Goal: Task Accomplishment & Management: Use online tool/utility

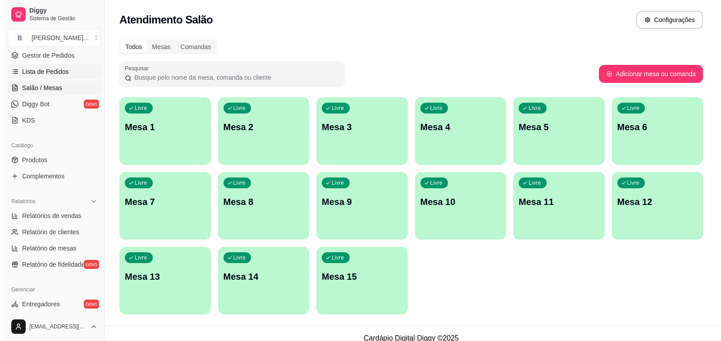
scroll to position [90, 0]
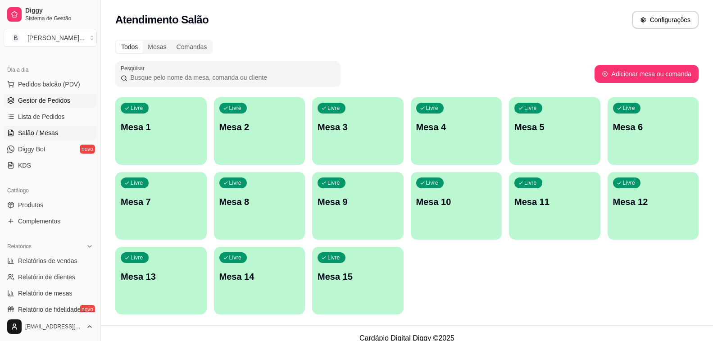
click at [58, 98] on span "Gestor de Pedidos" at bounding box center [44, 100] width 52 height 9
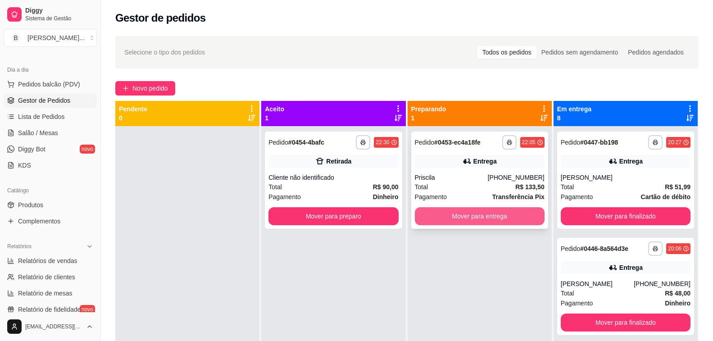
click at [485, 222] on button "Mover para entrega" at bounding box center [480, 216] width 130 height 18
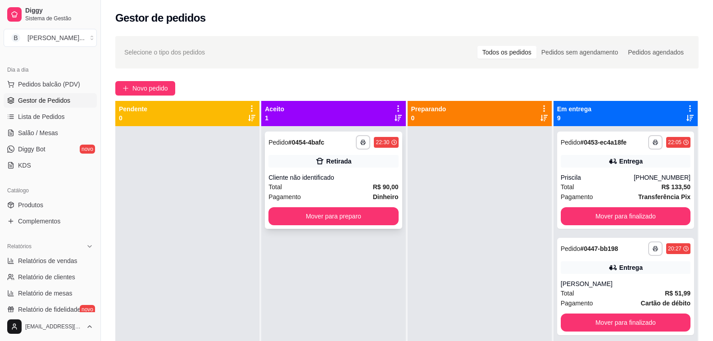
click at [341, 189] on div "Total R$ 90,00" at bounding box center [333, 187] width 130 height 10
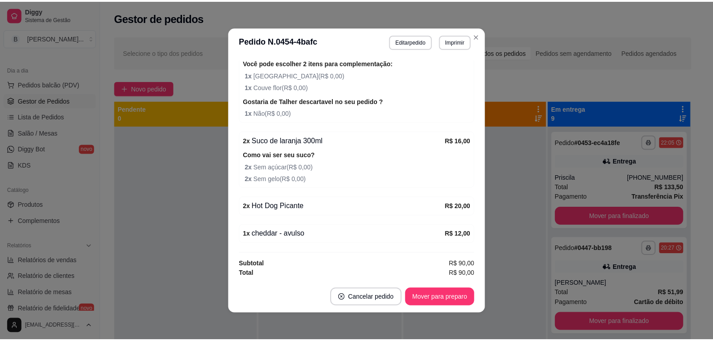
scroll to position [227, 0]
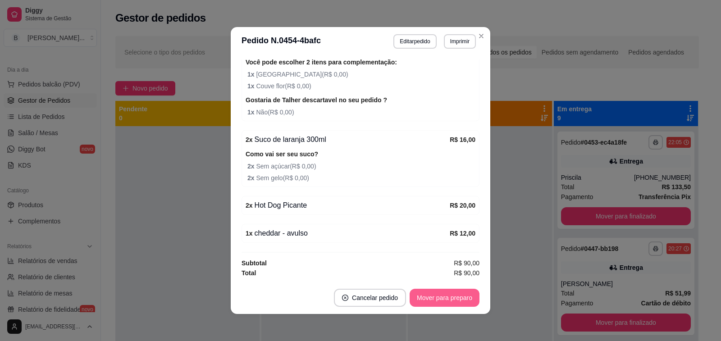
click at [445, 291] on button "Mover para preparo" at bounding box center [444, 298] width 70 height 18
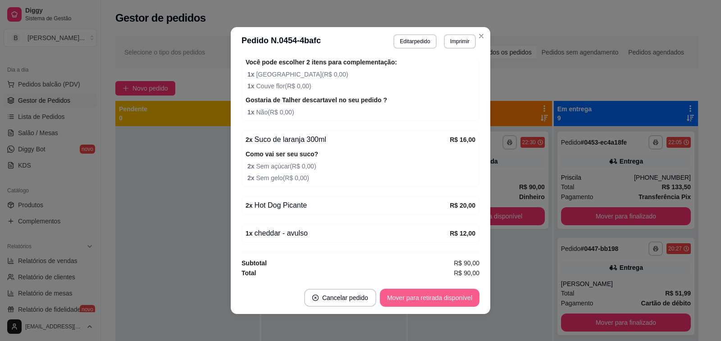
click at [443, 296] on button "Mover para retirada disponível" at bounding box center [430, 298] width 100 height 18
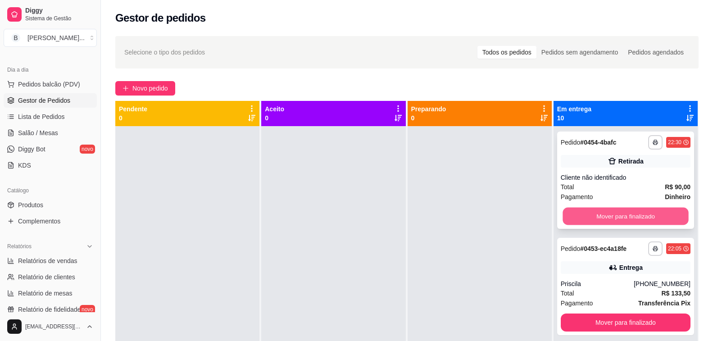
click at [596, 219] on button "Mover para finalizado" at bounding box center [625, 217] width 126 height 18
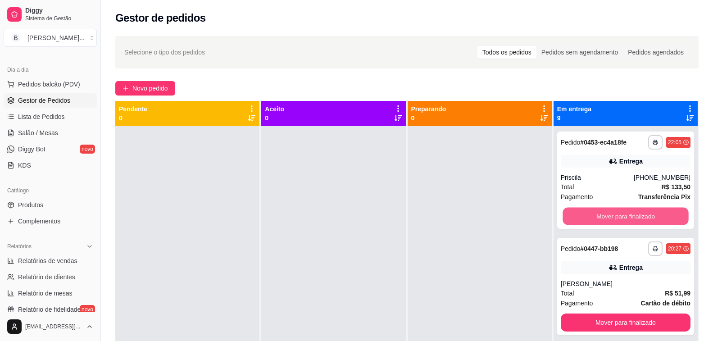
click at [596, 219] on button "Mover para finalizado" at bounding box center [625, 217] width 126 height 18
click at [596, 220] on button "Mover para finalizado" at bounding box center [625, 217] width 126 height 18
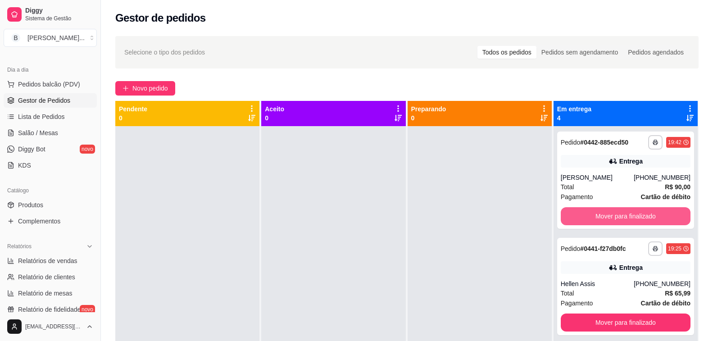
click at [601, 222] on button "Mover para finalizado" at bounding box center [626, 216] width 130 height 18
click at [601, 222] on button "Mover para finalizado" at bounding box center [625, 217] width 126 height 18
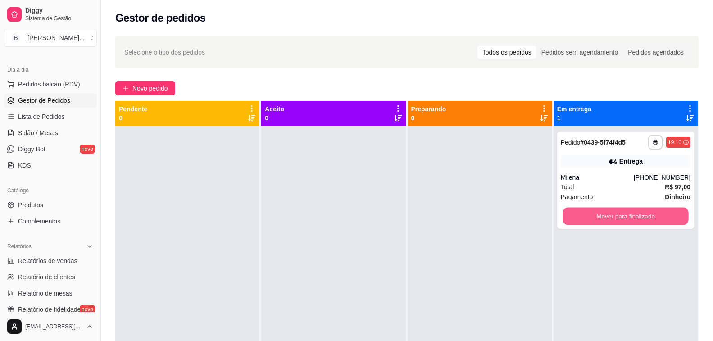
click at [601, 222] on button "Mover para finalizado" at bounding box center [625, 217] width 126 height 18
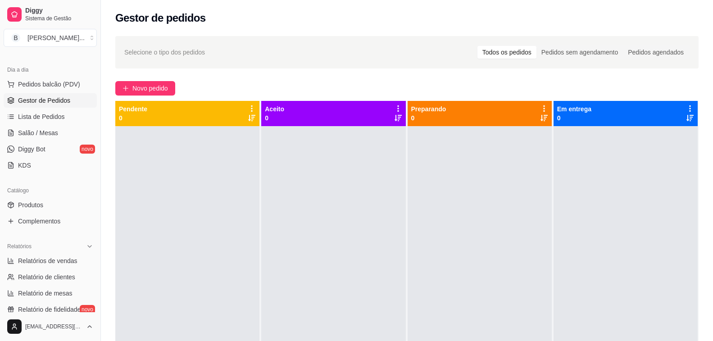
click at [209, 228] on div at bounding box center [187, 296] width 144 height 341
